Goal: Task Accomplishment & Management: Manage account settings

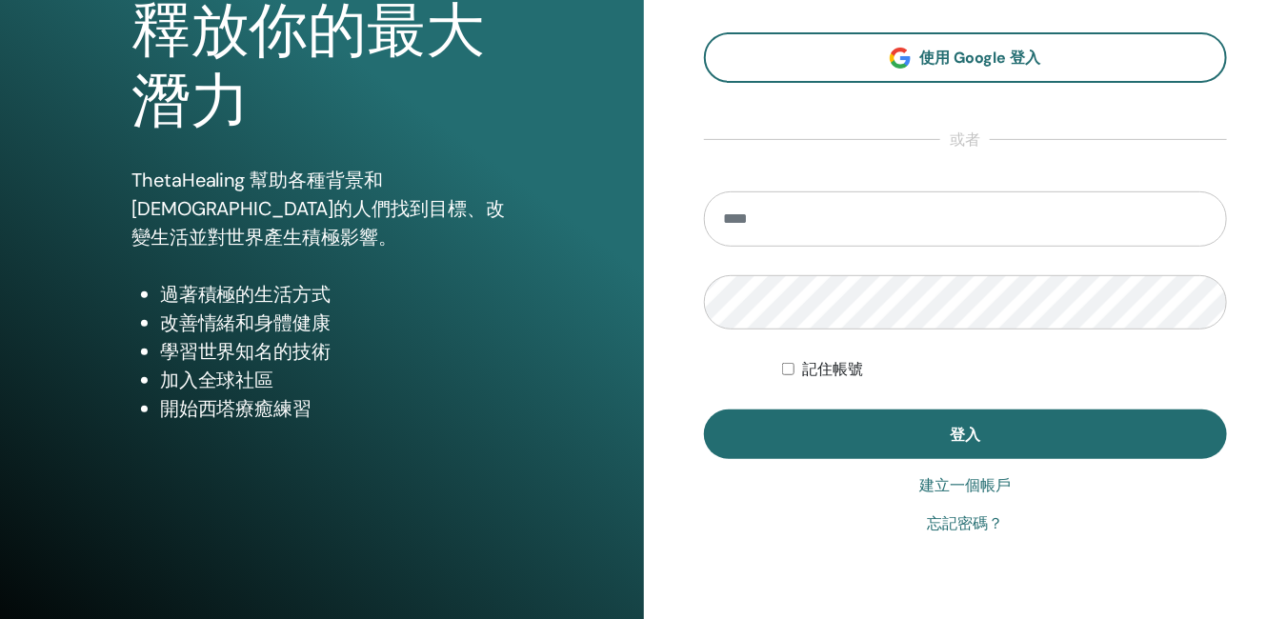
scroll to position [191, 0]
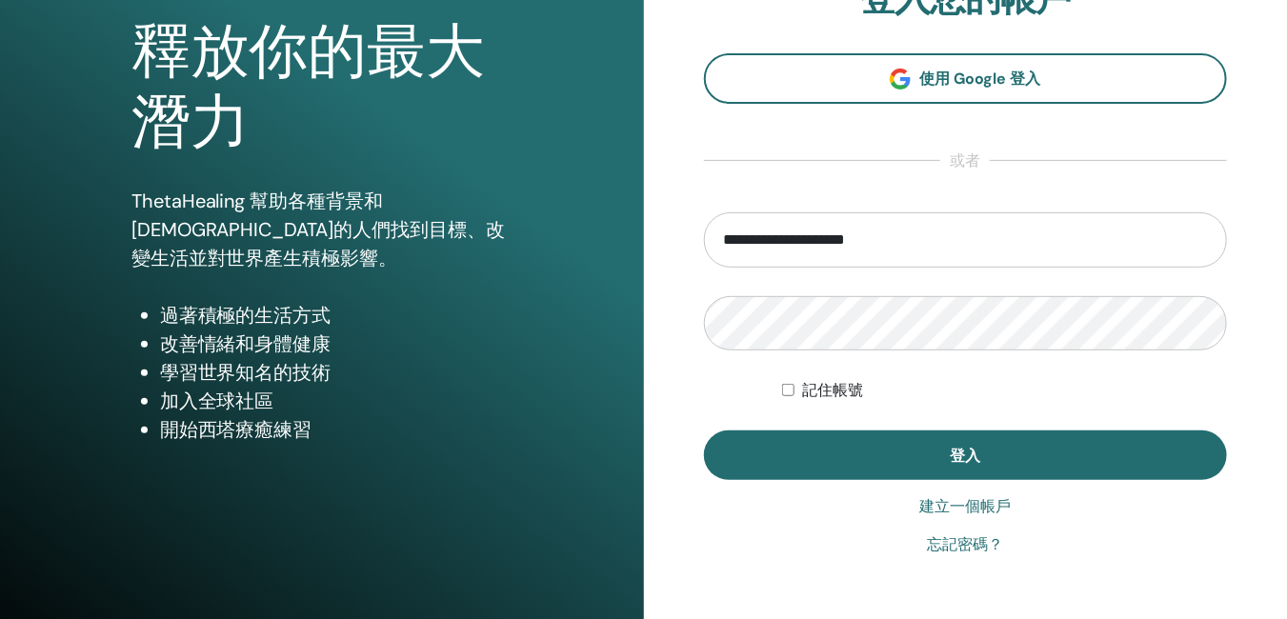
type input "**********"
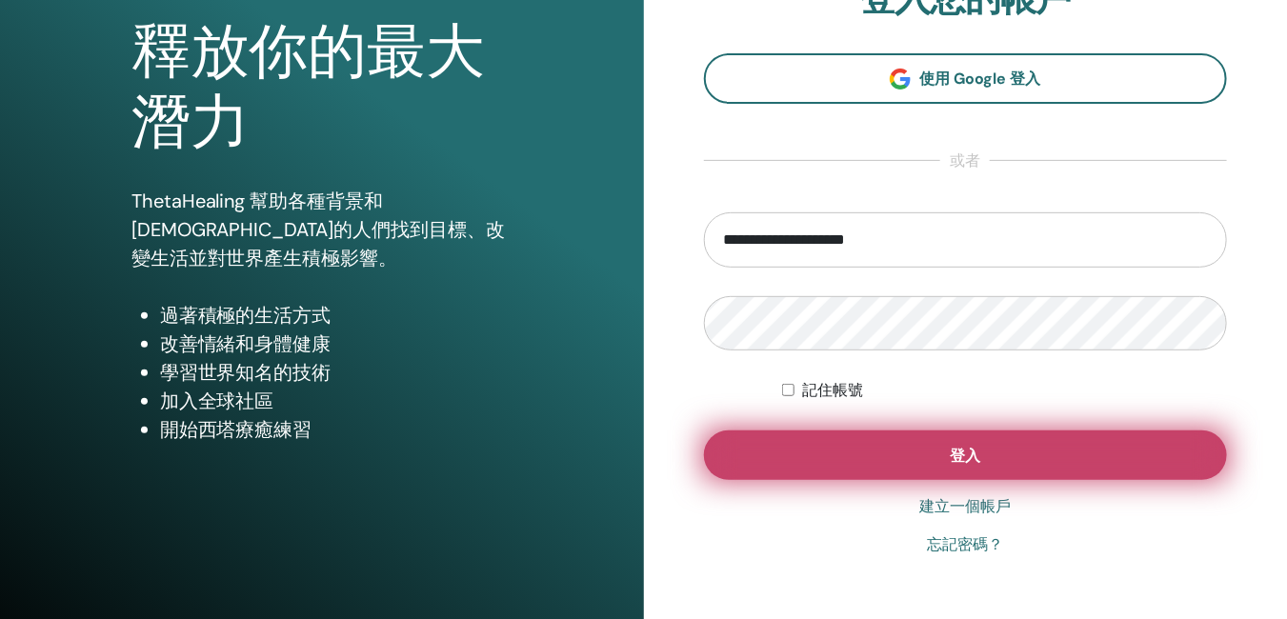
click at [1050, 442] on button "登入" at bounding box center [966, 456] width 524 height 50
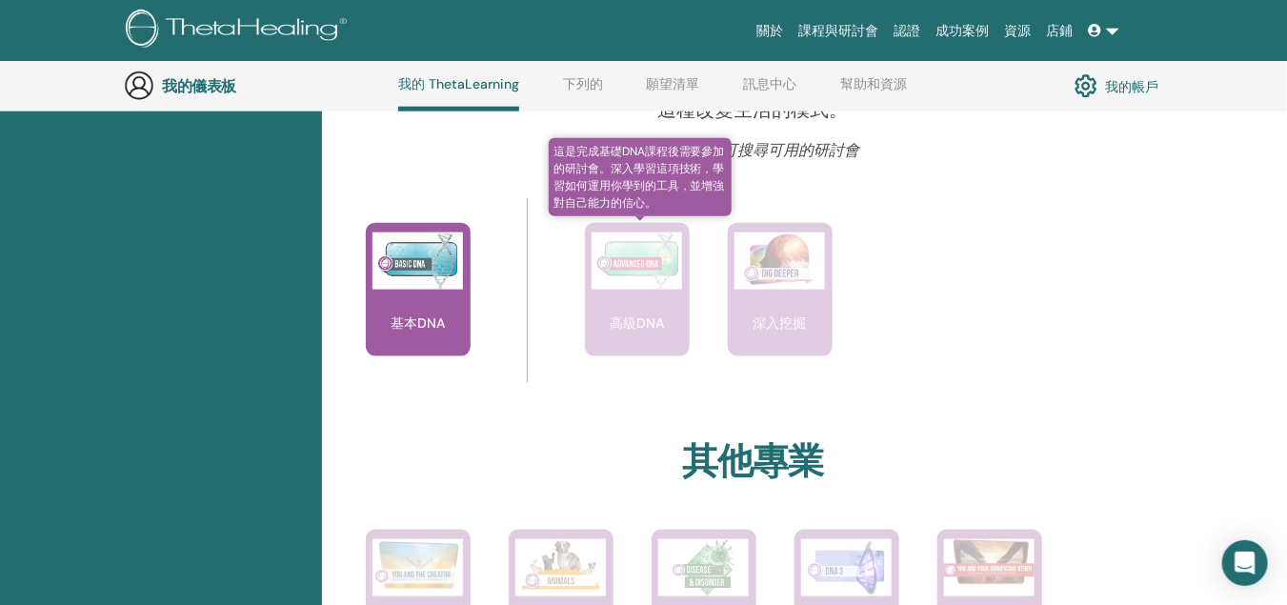
scroll to position [621, 0]
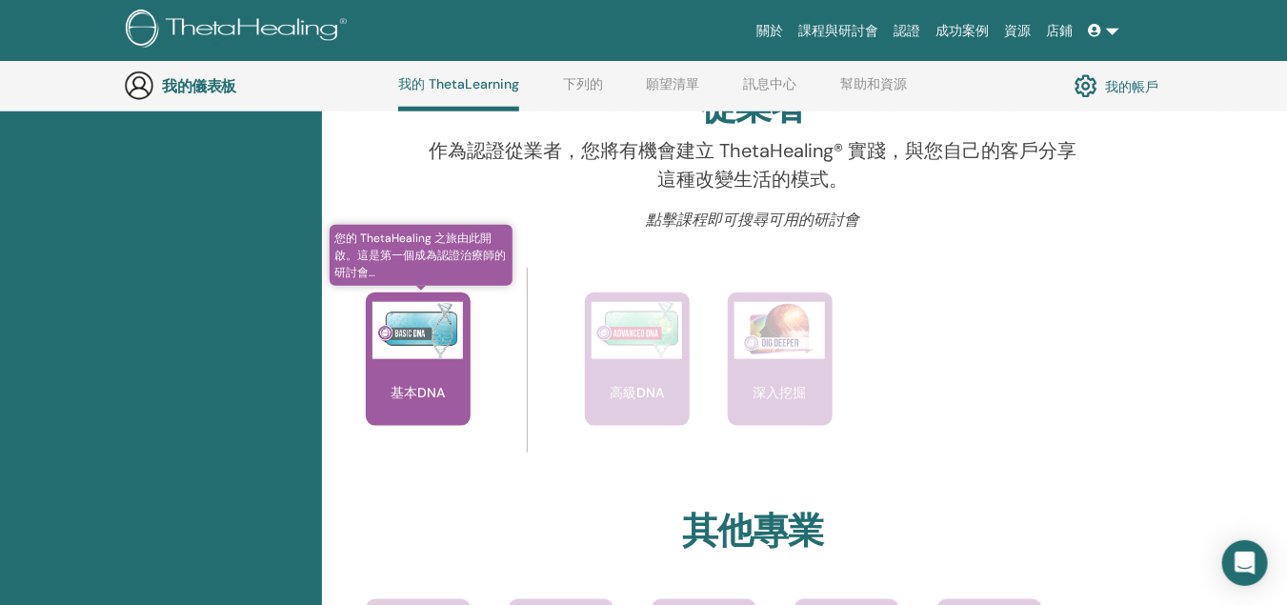
click at [427, 387] on font "基本DNA" at bounding box center [418, 392] width 54 height 17
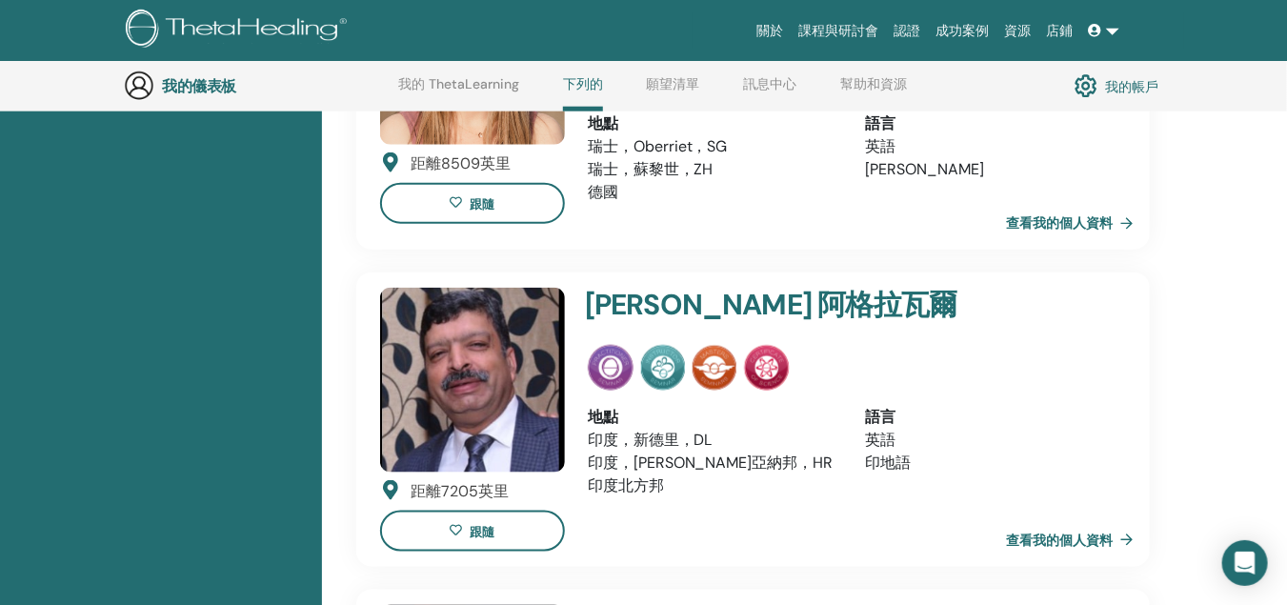
scroll to position [240, 0]
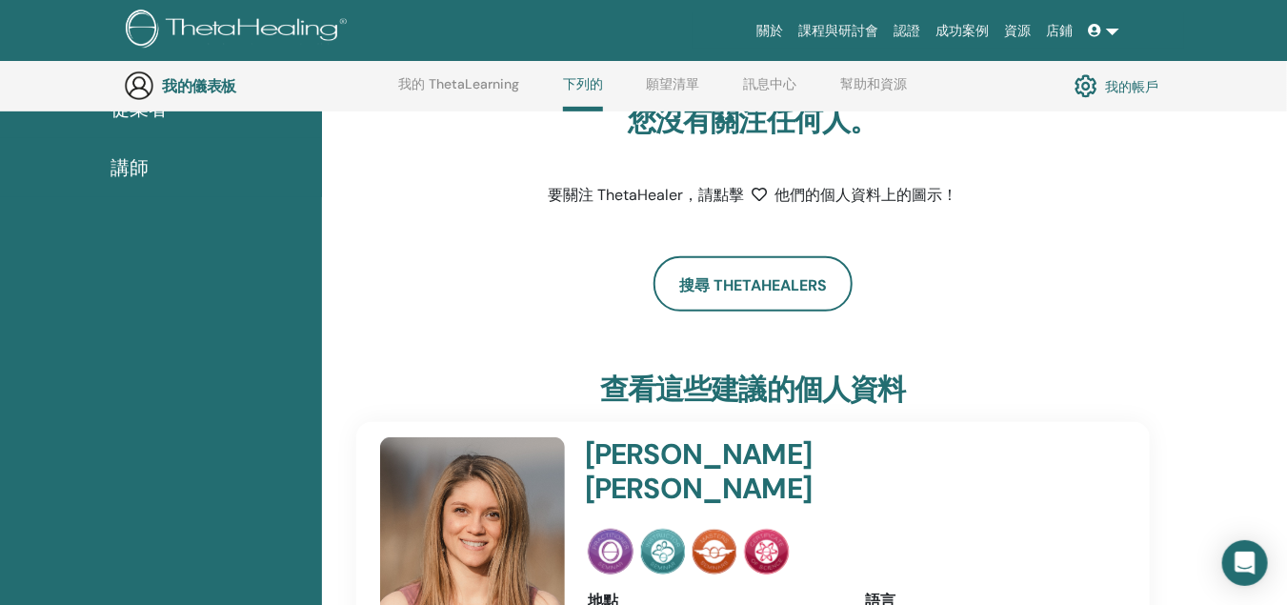
click at [1119, 90] on font "我的帳戶" at bounding box center [1131, 86] width 53 height 17
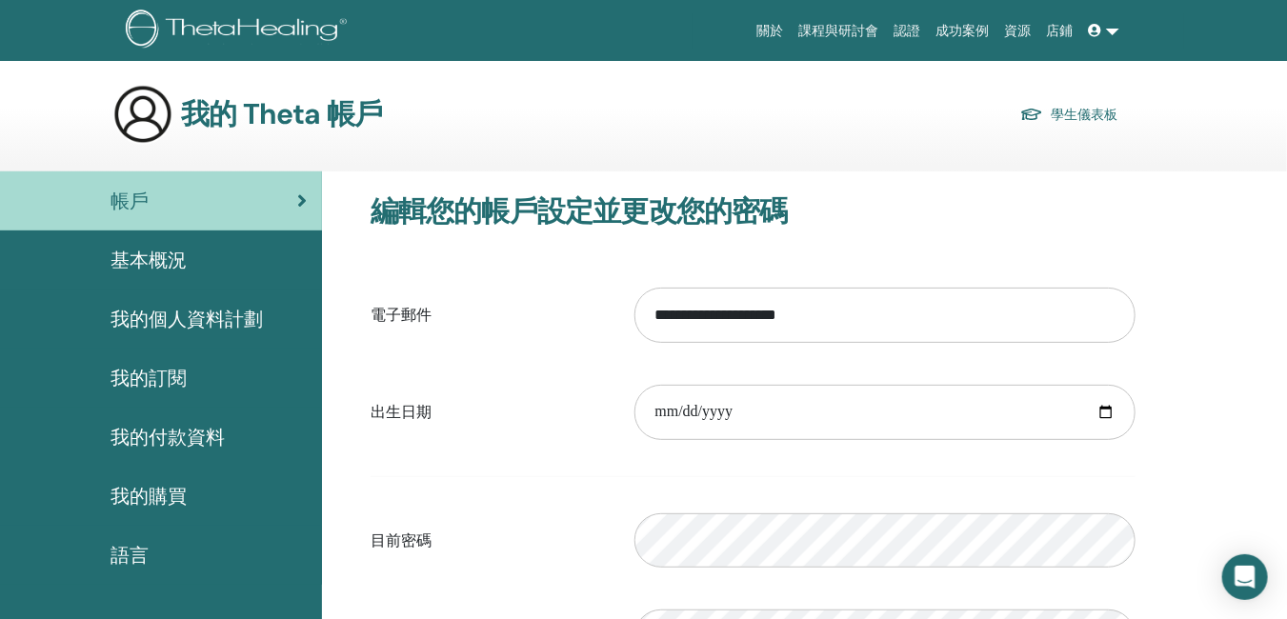
click at [1114, 34] on link at bounding box center [1105, 30] width 46 height 35
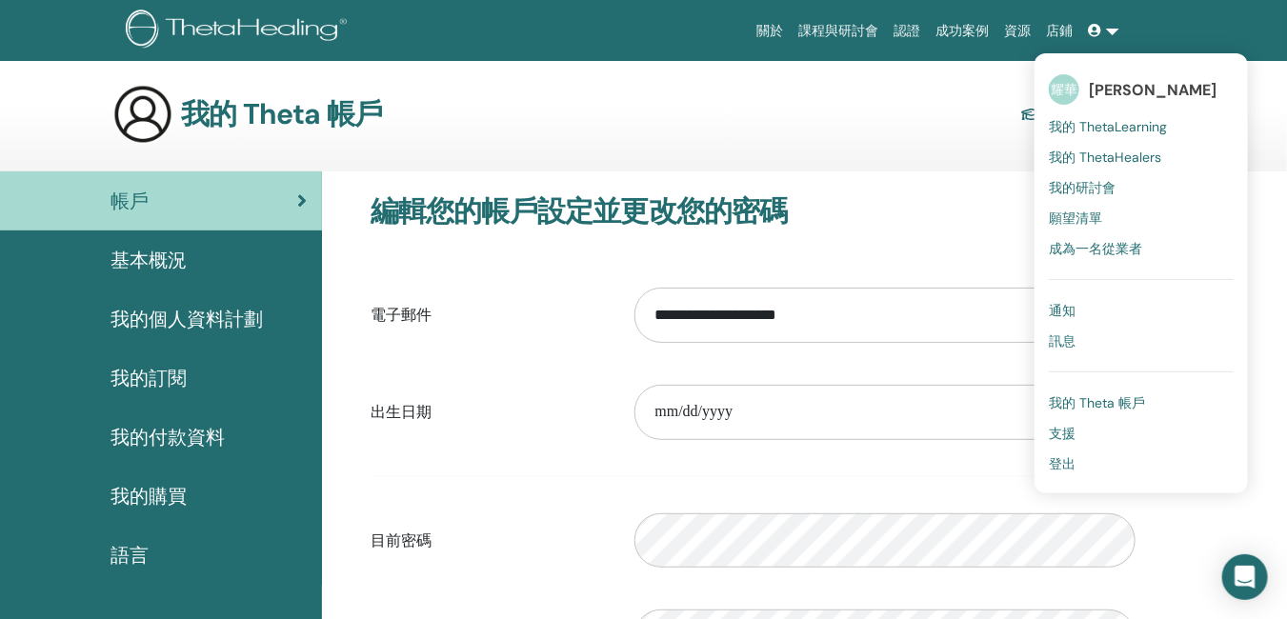
click at [1114, 190] on font "我的研討會" at bounding box center [1082, 187] width 67 height 17
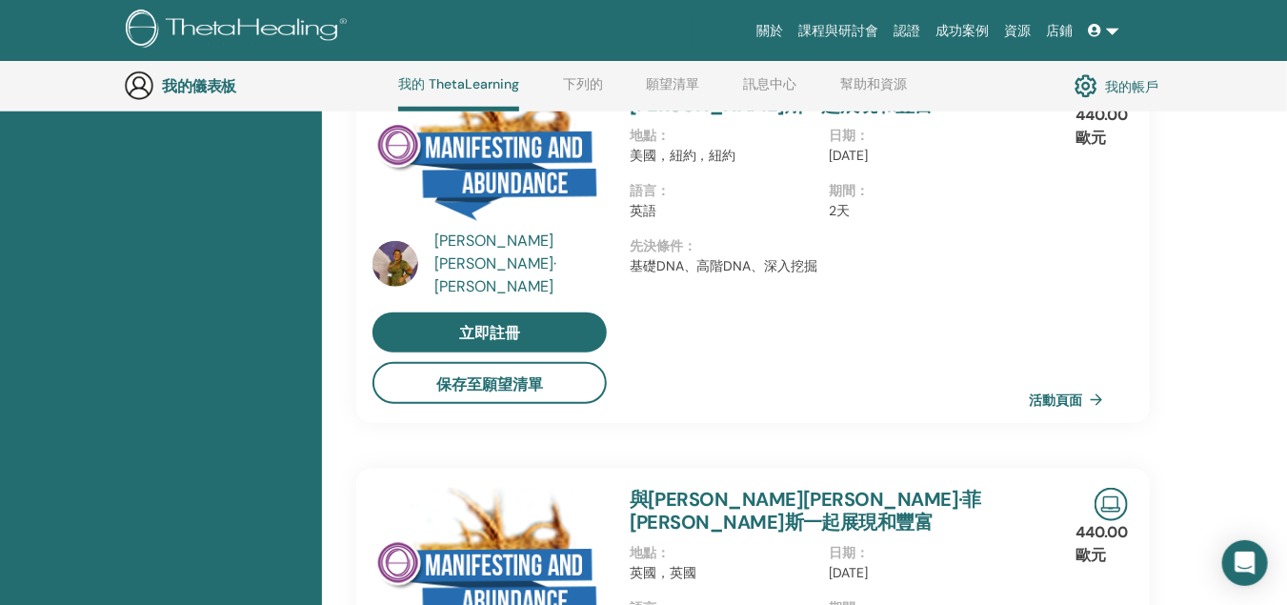
scroll to position [431, 0]
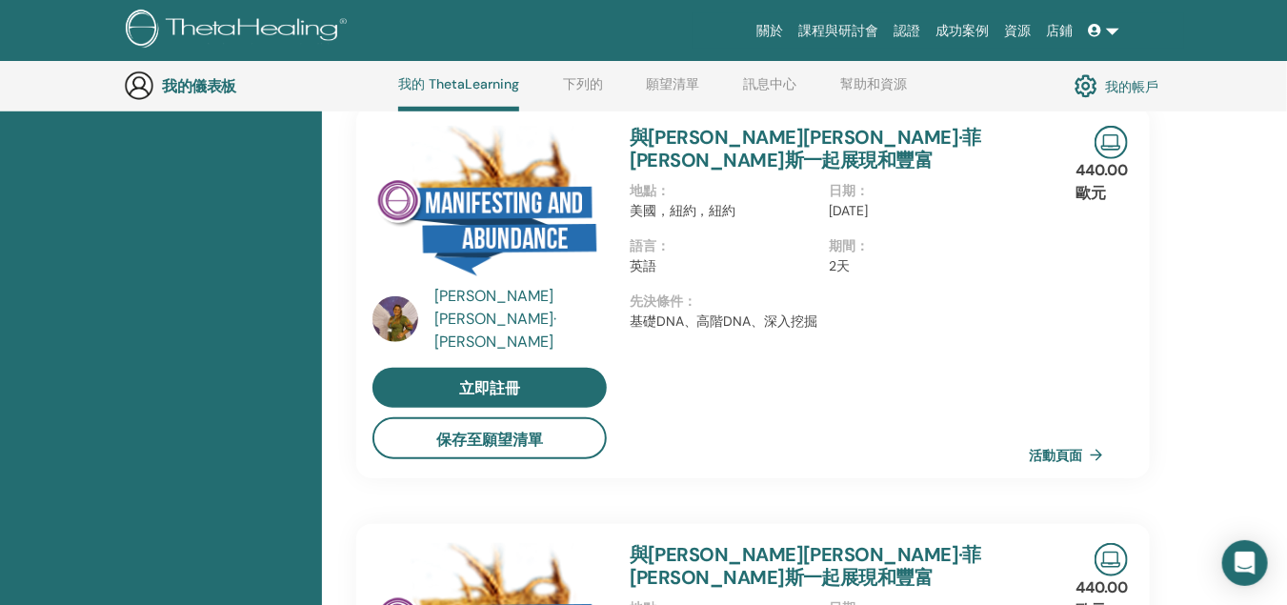
click at [1144, 82] on font "我的帳戶" at bounding box center [1131, 86] width 53 height 17
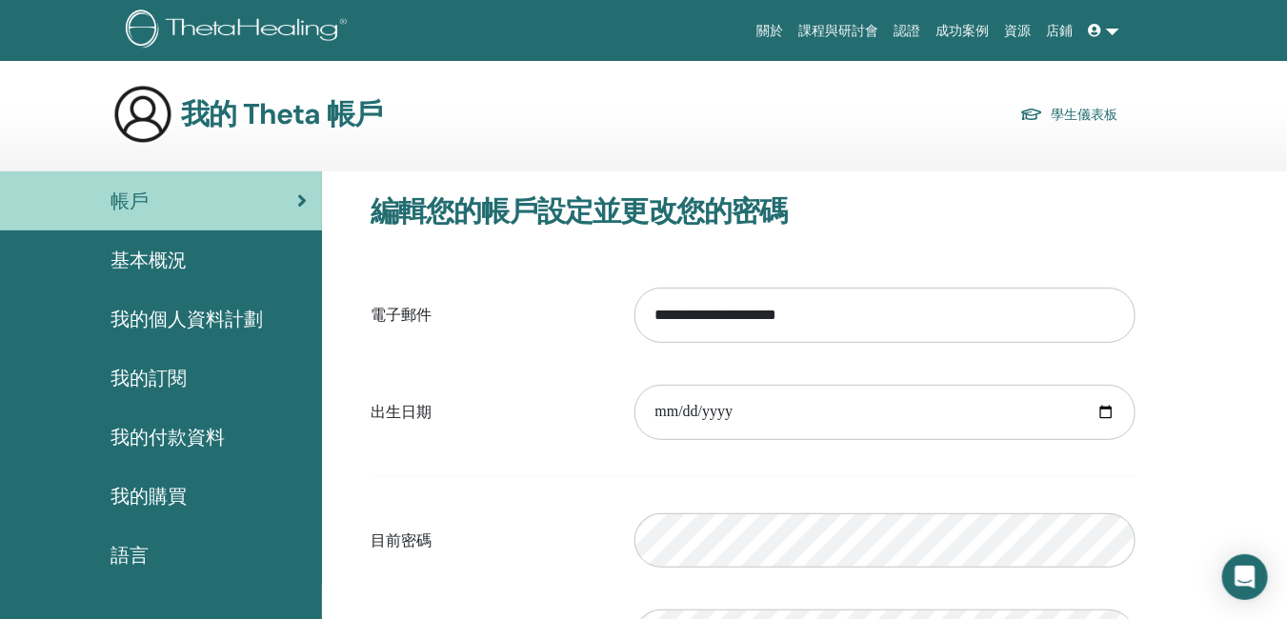
click at [1116, 30] on link at bounding box center [1105, 30] width 46 height 35
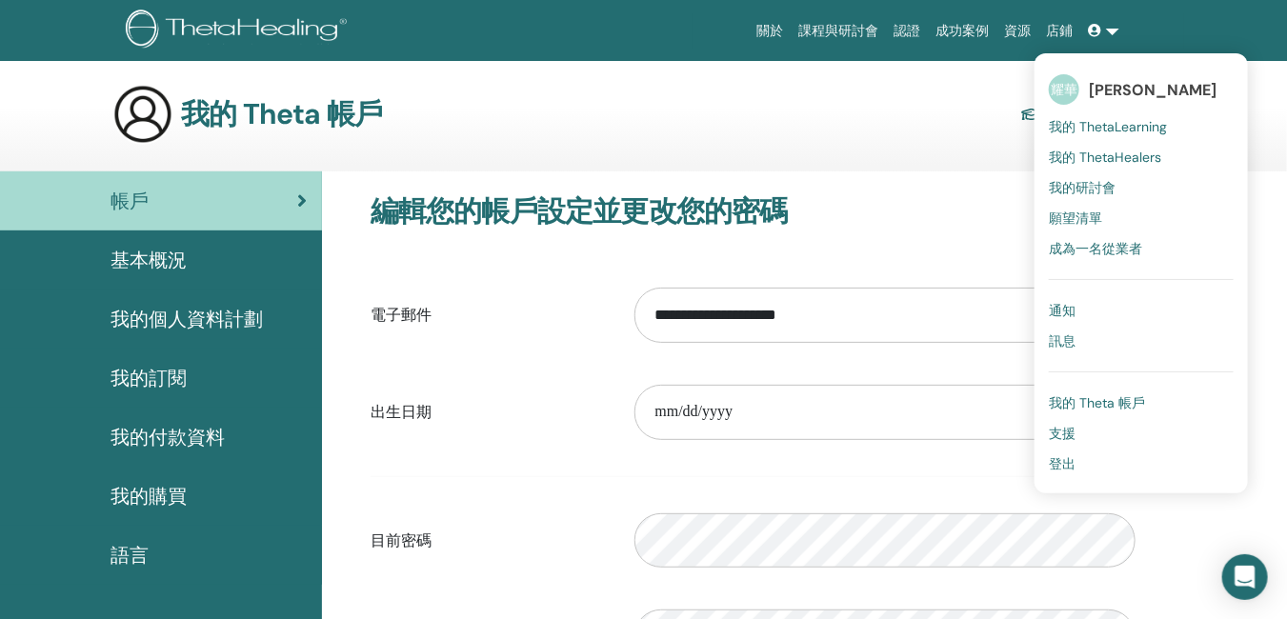
click at [1089, 406] on font "我的 Theta 帳戶" at bounding box center [1097, 402] width 96 height 17
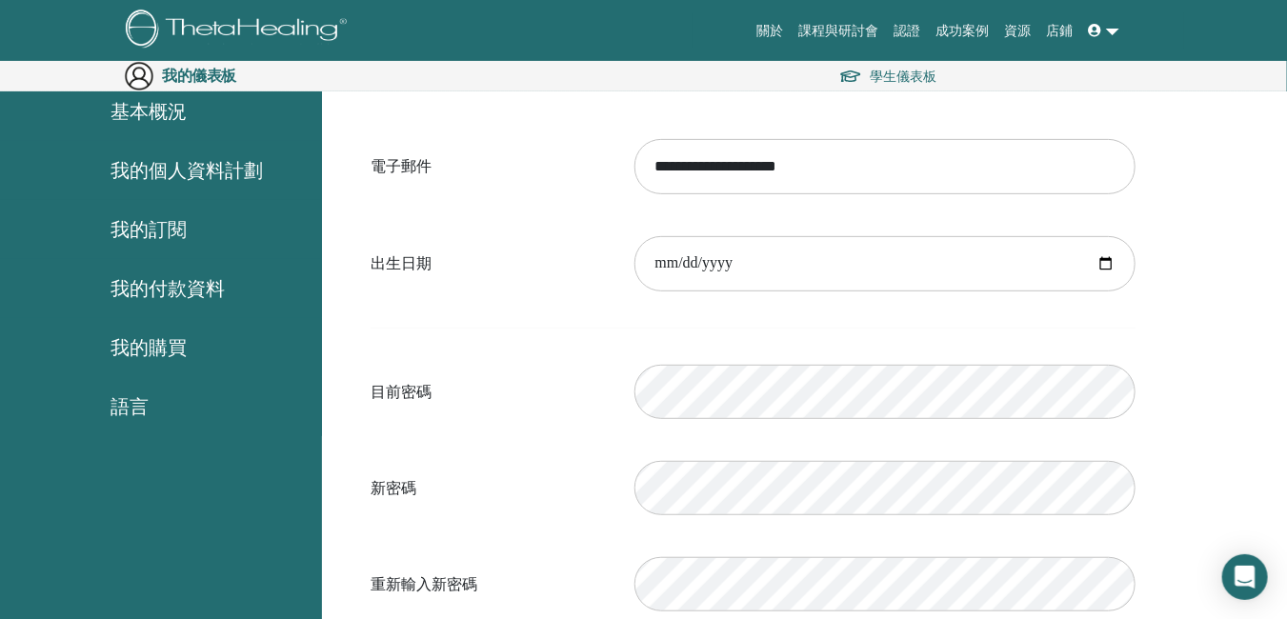
scroll to position [95, 0]
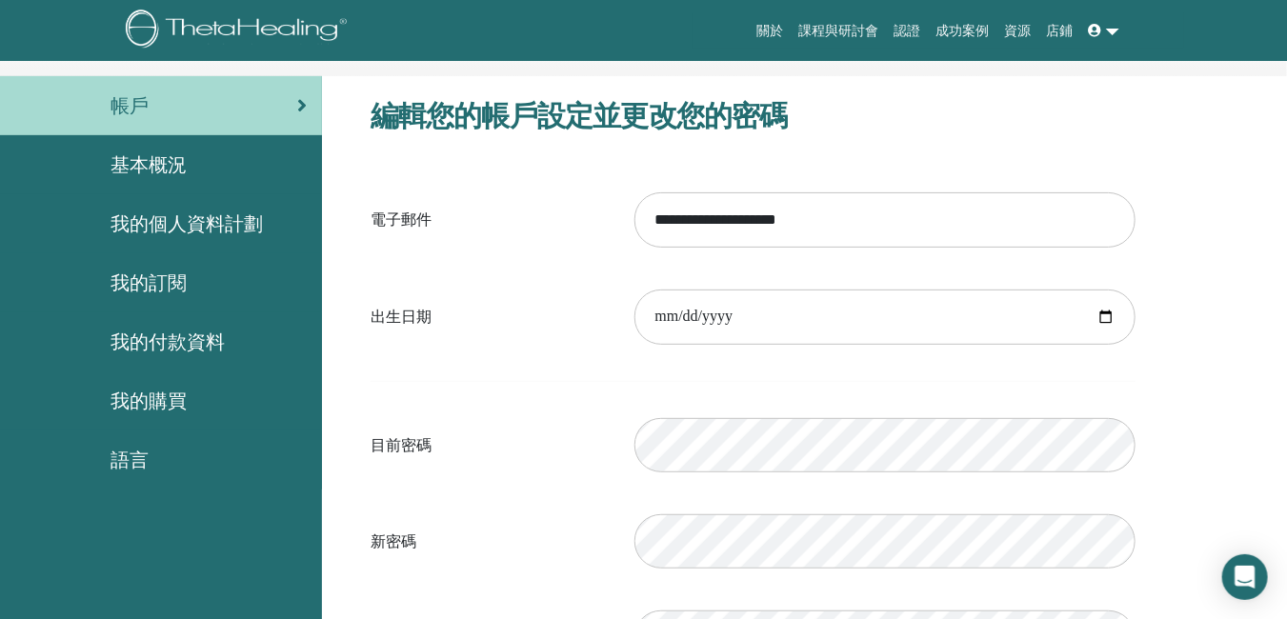
click at [123, 468] on font "語言" at bounding box center [130, 460] width 38 height 25
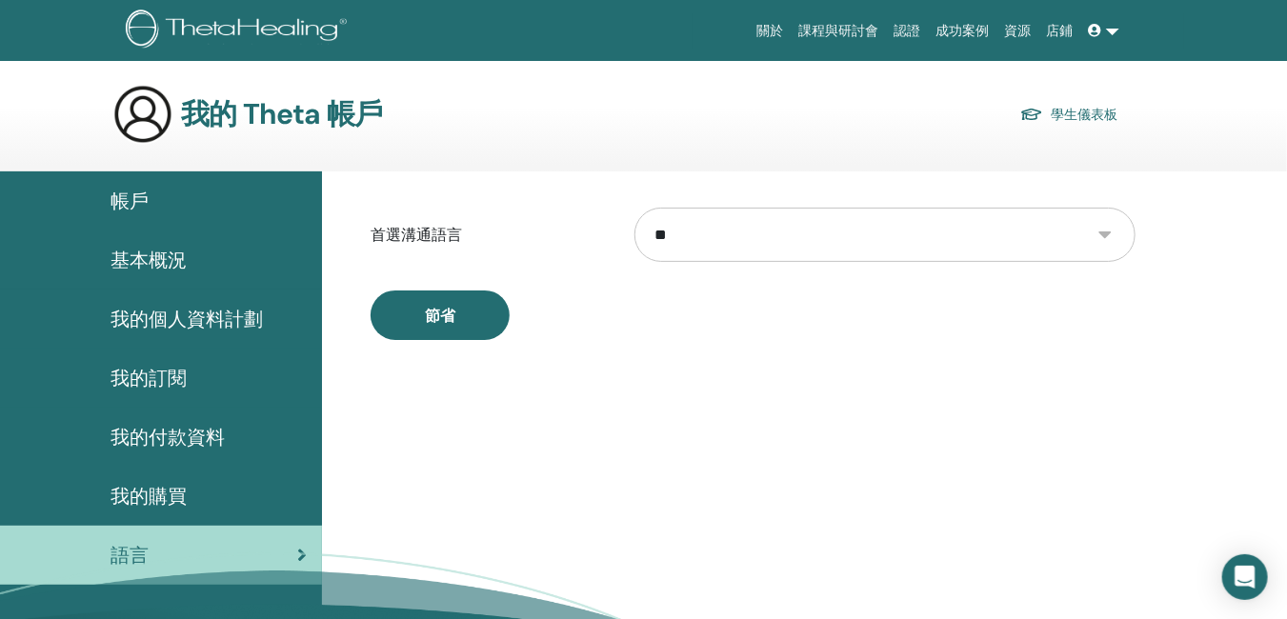
click at [1009, 242] on select "** ** **** *** **** ** **** **** *** *** ***** ***** *** ****** *** *** *** ***…" at bounding box center [885, 235] width 501 height 54
click at [1071, 231] on select "** ** **** *** **** ** **** **** *** *** ***** ***** *** ****** *** *** *** ***…" at bounding box center [885, 235] width 501 height 54
click at [635, 208] on select "** ** **** *** **** ** **** **** *** *** ***** ***** *** ****** *** *** *** ***…" at bounding box center [885, 235] width 501 height 54
click at [141, 492] on font "我的購買" at bounding box center [149, 496] width 76 height 25
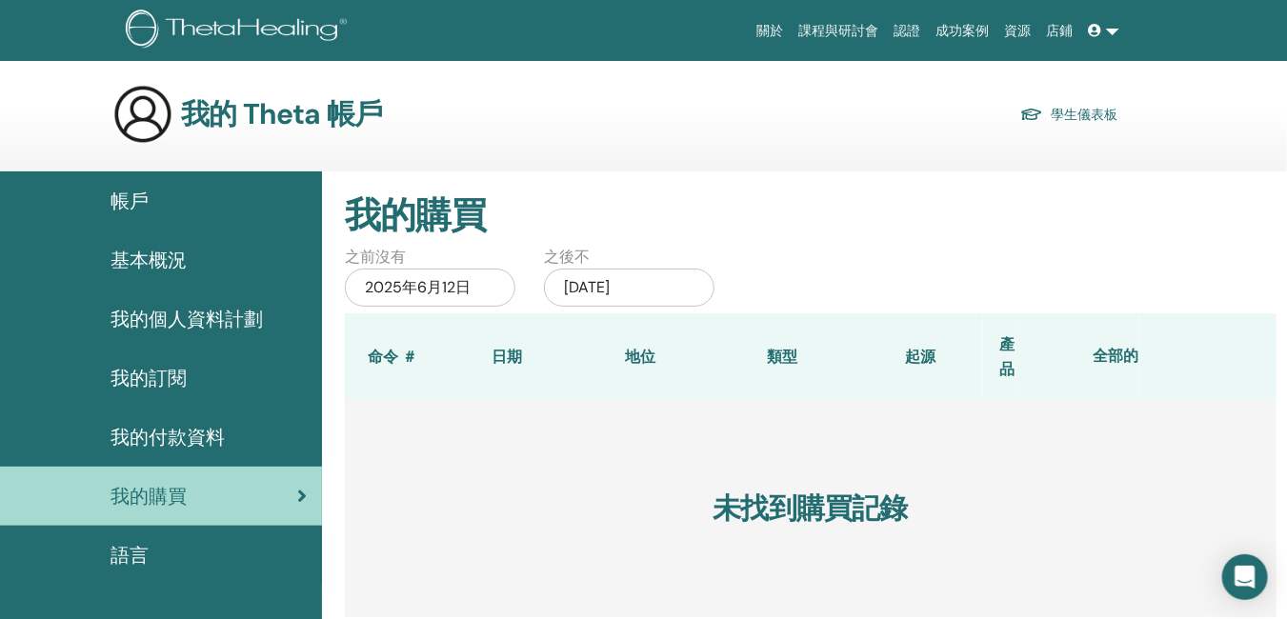
click at [185, 435] on font "我的付款資料" at bounding box center [168, 437] width 114 height 25
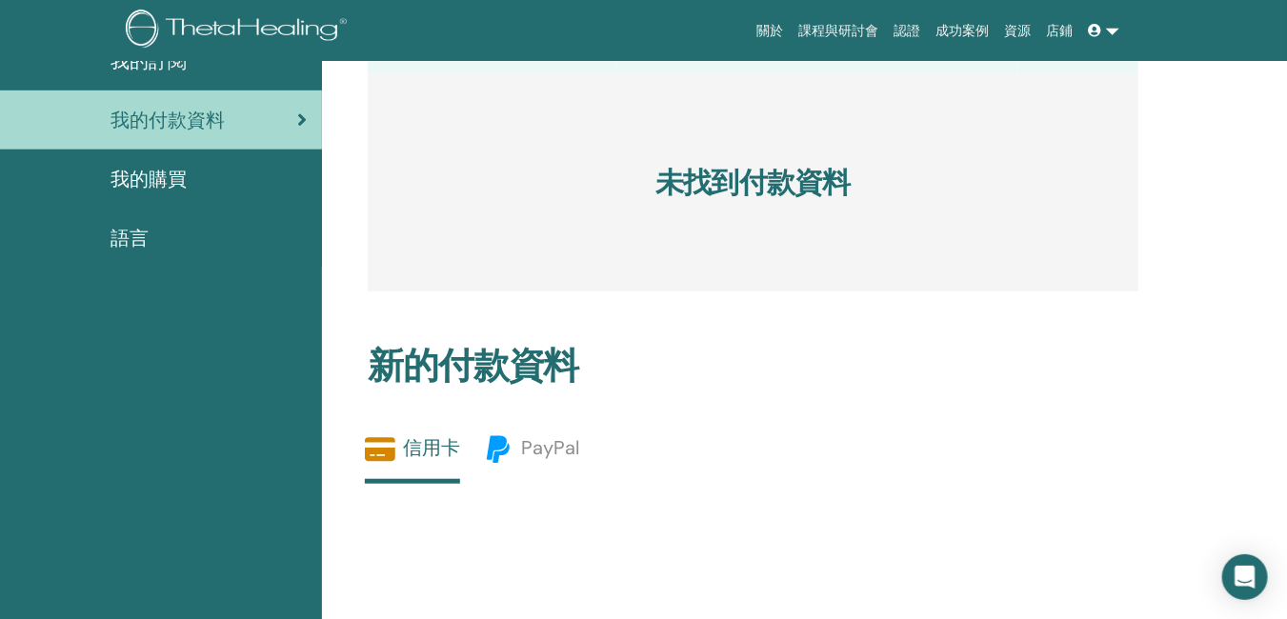
scroll to position [95, 0]
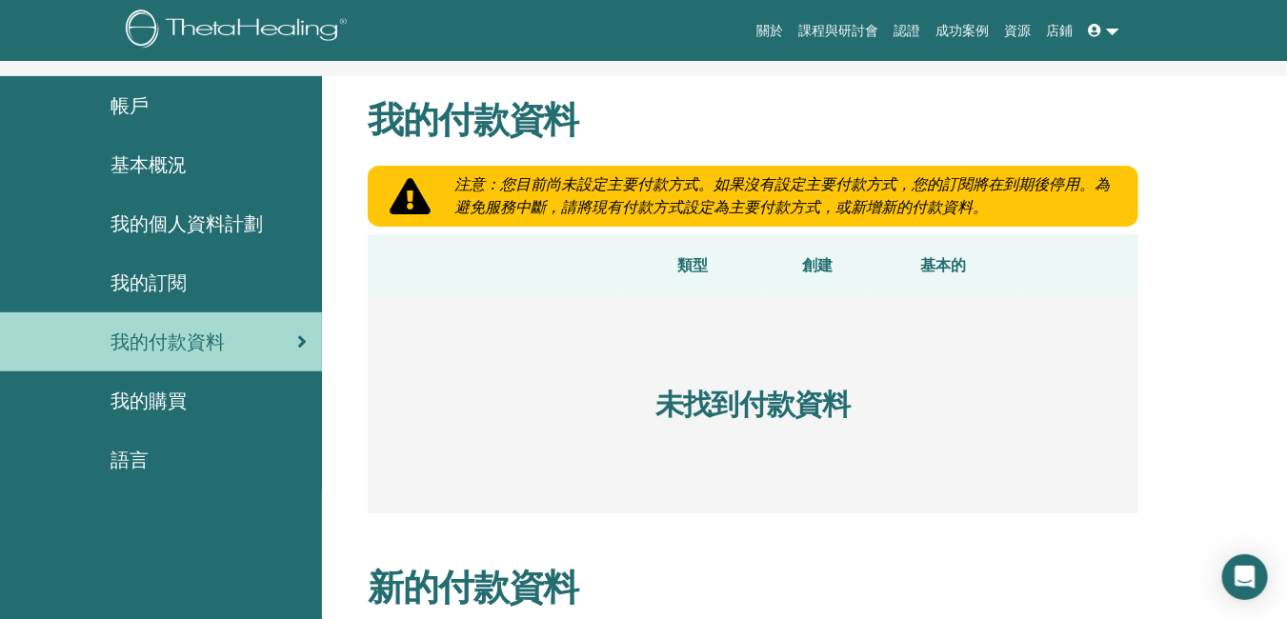
click at [237, 225] on font "我的個人資料計劃" at bounding box center [187, 224] width 152 height 25
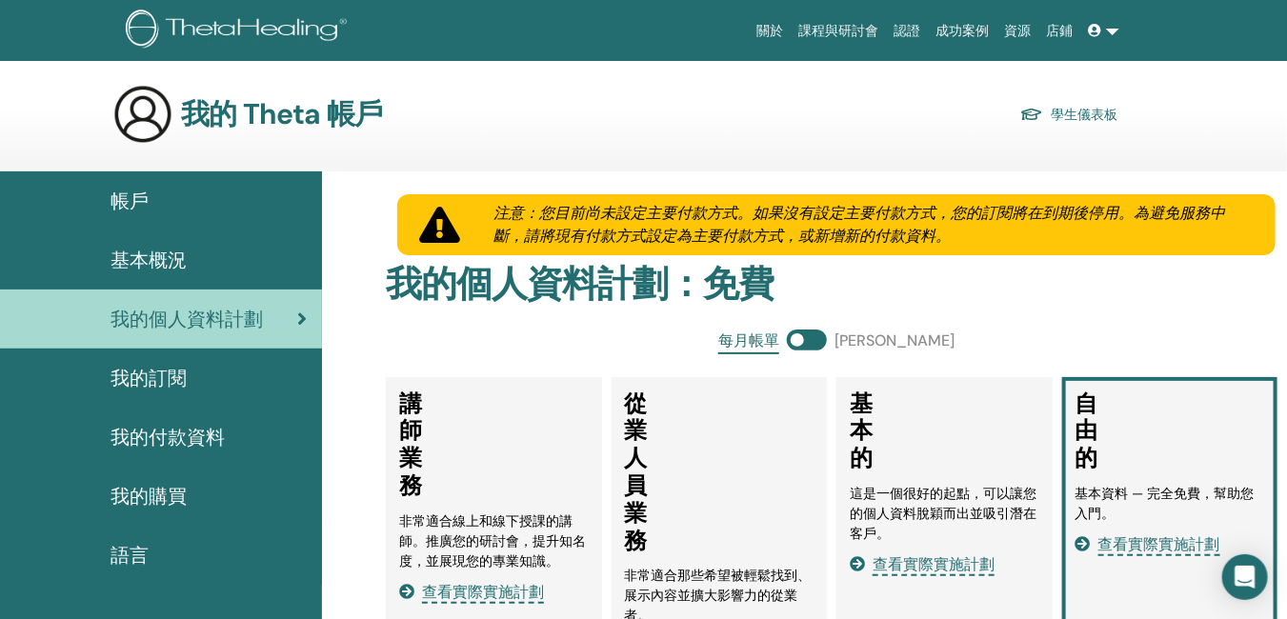
click at [134, 207] on font "帳戶" at bounding box center [130, 201] width 38 height 25
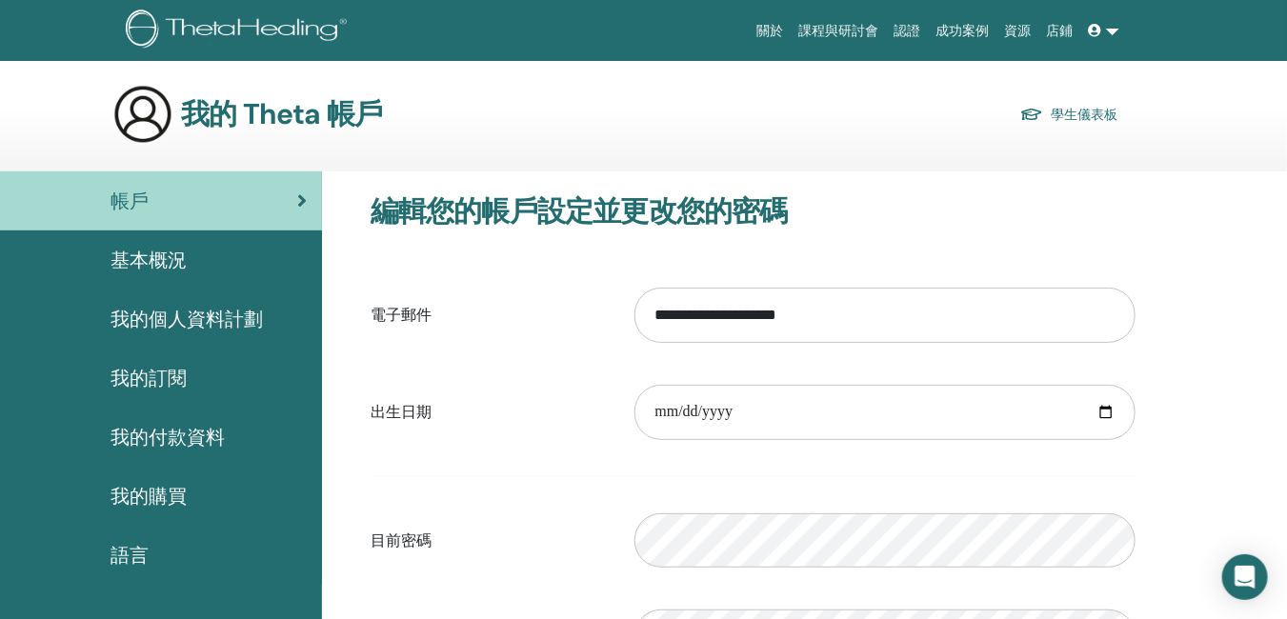
click at [759, 36] on font "關於" at bounding box center [771, 30] width 27 height 15
